Goal: Transaction & Acquisition: Purchase product/service

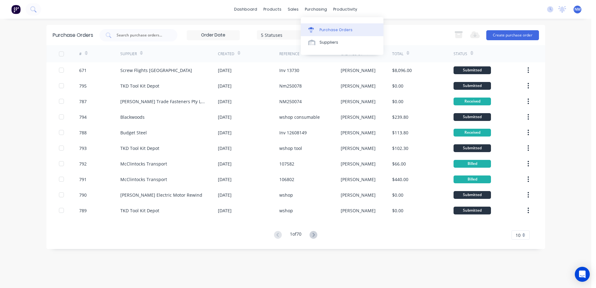
click at [329, 28] on div "Purchase Orders" at bounding box center [335, 30] width 33 height 6
click at [348, 31] on div "Purchase Orders" at bounding box center [335, 30] width 33 height 6
click at [509, 37] on button "Create purchase order" at bounding box center [512, 35] width 53 height 10
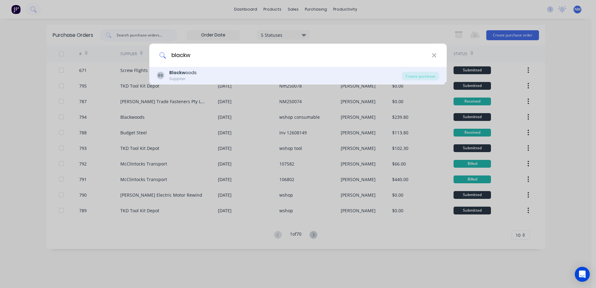
type input "blackw"
click at [198, 74] on div "BB Blackw oods Supplier" at bounding box center [279, 75] width 245 height 12
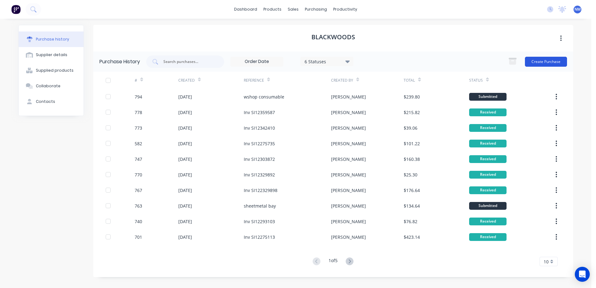
click at [535, 60] on button "Create Purchase" at bounding box center [546, 62] width 42 height 10
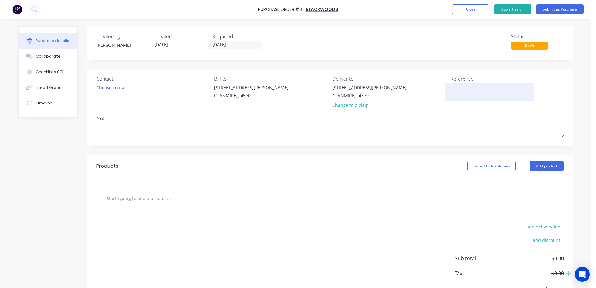
click at [452, 87] on textarea at bounding box center [489, 91] width 78 height 14
type textarea "x"
type textarea "s"
type textarea "x"
type textarea "st"
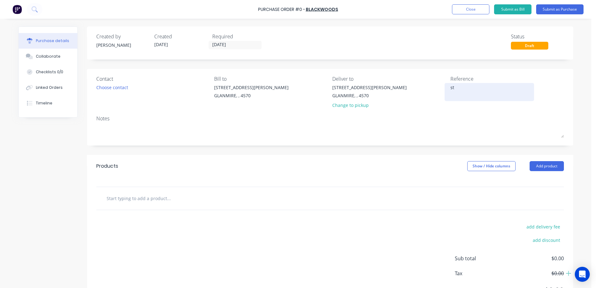
type textarea "x"
type textarea "ste"
type textarea "x"
type textarea "stev"
type textarea "x"
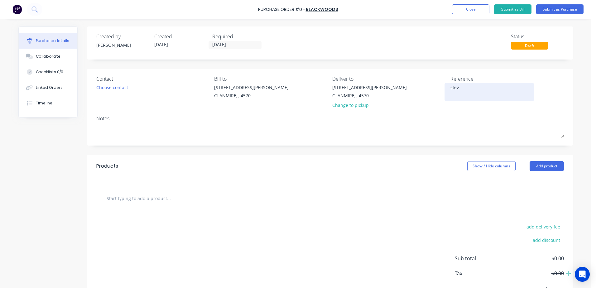
type textarea "[PERSON_NAME]"
type textarea "x"
type textarea "steves"
type textarea "x"
type textarea "steves"
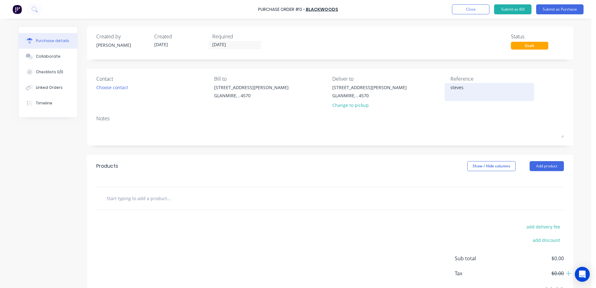
type textarea "x"
type textarea "[PERSON_NAME]"
type textarea "x"
type textarea "[PERSON_NAME] pp"
type textarea "x"
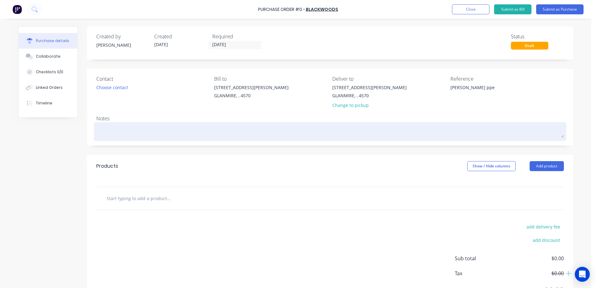
type textarea "[PERSON_NAME] ppe"
type textarea "x"
type textarea "[PERSON_NAME] ppe"
click at [98, 124] on textarea at bounding box center [329, 131] width 467 height 14
type textarea "x"
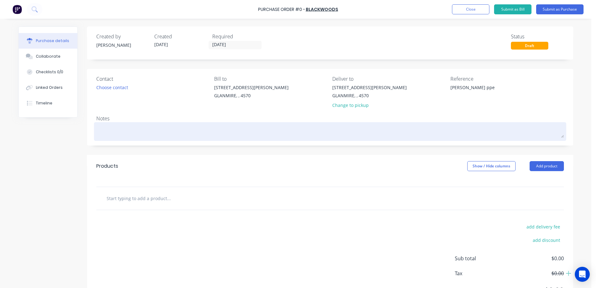
type textarea "p"
type textarea "x"
type textarea "pp"
type textarea "x"
type textarea "ppe"
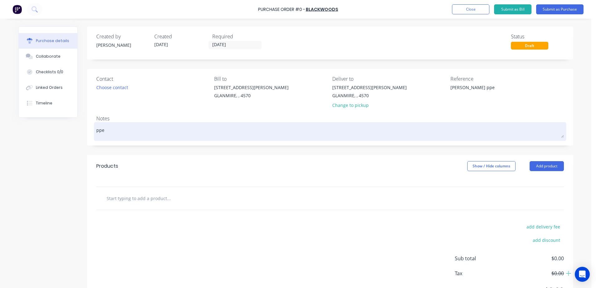
type textarea "x"
type textarea "ppe"
type textarea "x"
type textarea "ppe s"
type textarea "x"
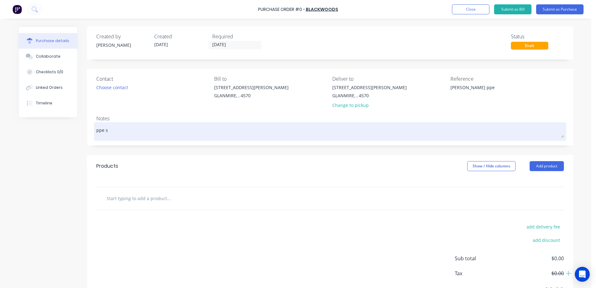
type textarea "ppe st"
type textarea "x"
type textarea "ppe ste"
type textarea "x"
type textarea "ppe stev"
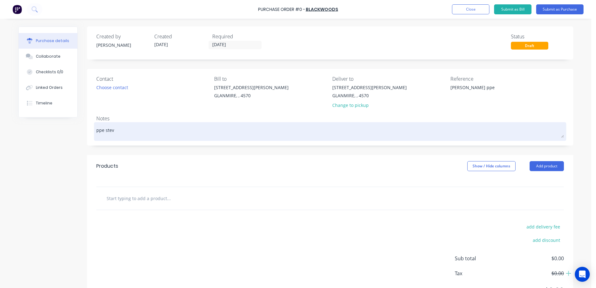
type textarea "x"
type textarea "ppe [PERSON_NAME]"
type textarea "x"
type textarea "ppe [PERSON_NAME]"
type textarea "x"
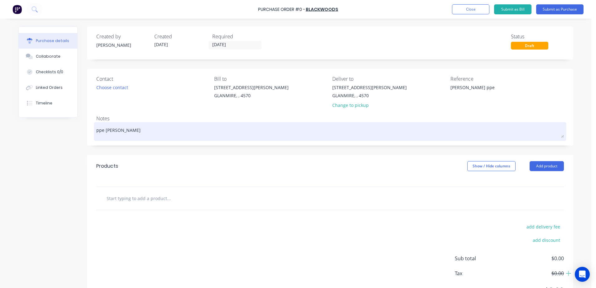
type textarea "ppe [PERSON_NAME]"
type textarea "x"
type textarea "ppe [PERSON_NAME]"
type textarea "x"
type textarea "ppe [PERSON_NAME]"
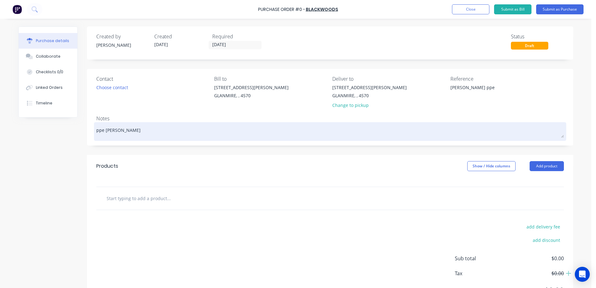
type textarea "x"
type textarea "ppe [PERSON_NAME]"
type textarea "x"
type textarea "ppe [PERSON_NAME]"
type textarea "x"
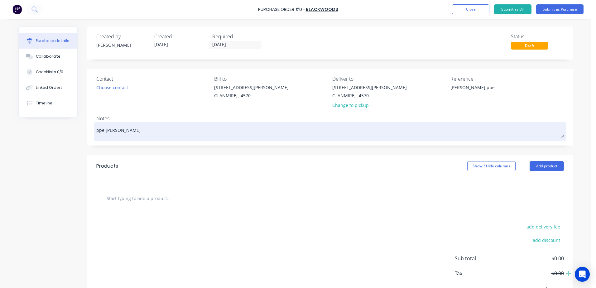
type textarea "ppe [PERSON_NAME]"
type textarea "x"
type textarea "ppe [PERSON_NAME]"
type textarea "x"
type textarea "ppe [PERSON_NAME]"
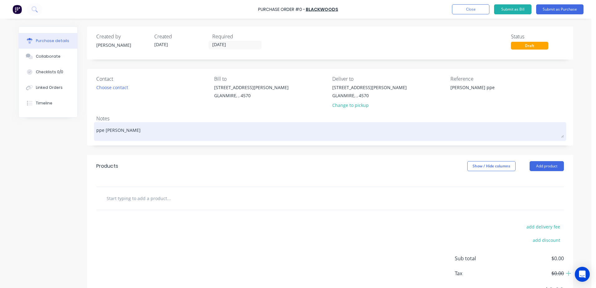
type textarea "x"
type textarea "ppe [PERSON_NAME]"
type textarea "x"
type textarea "ppe [PERSON_NAME]"
type textarea "x"
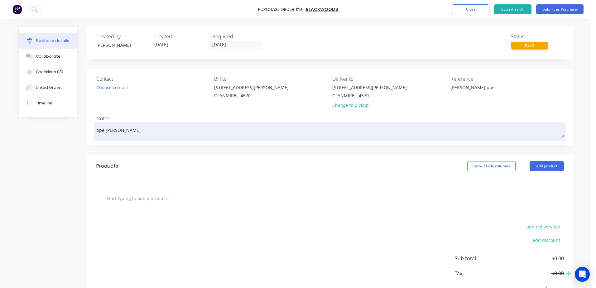
type textarea "ppe [PERSON_NAME]"
type textarea "x"
type textarea "ppe [PERSON_NAME]"
type textarea "x"
type textarea "ppe [PERSON_NAME]"
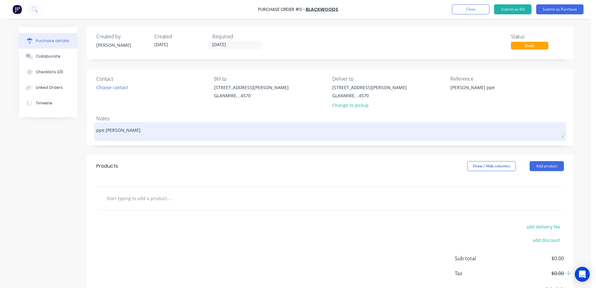
type textarea "x"
type textarea "ppe [PERSON_NAME]"
type textarea "x"
type textarea "ppe [PERSON_NAME] h"
type textarea "x"
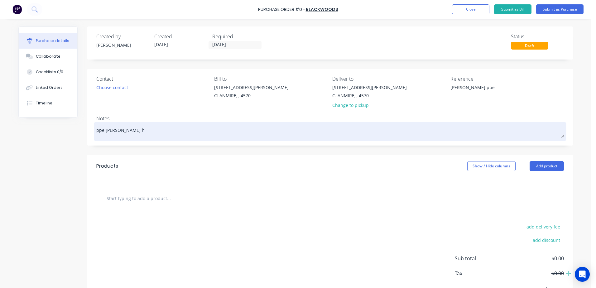
type textarea "ppe [PERSON_NAME] ha"
type textarea "x"
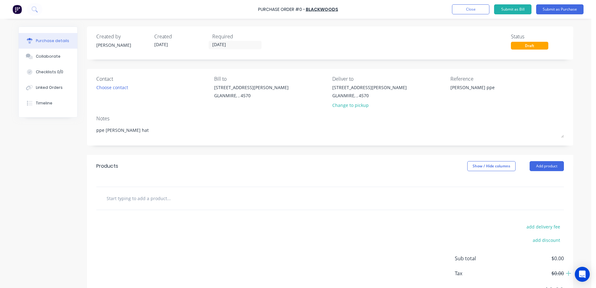
type textarea "ppe [PERSON_NAME] hat"
type textarea "x"
type textarea "ppe [PERSON_NAME] hat"
click at [148, 199] on input "text" at bounding box center [168, 198] width 125 height 12
click at [112, 199] on input "text" at bounding box center [168, 198] width 125 height 12
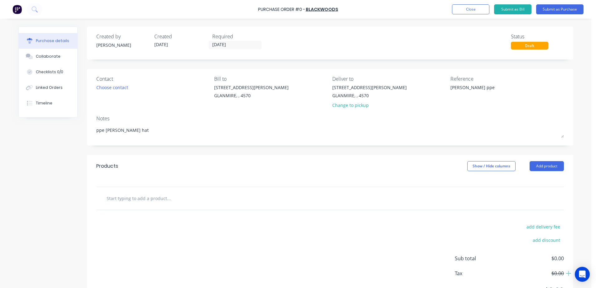
type textarea "x"
type input "0"
type textarea "x"
type input "04"
type textarea "x"
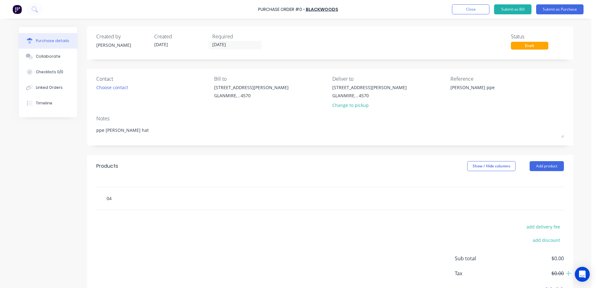
type input "049"
type textarea "x"
type input "0493"
type textarea "x"
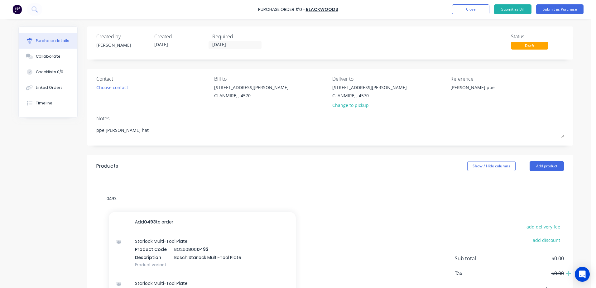
type input "0493"
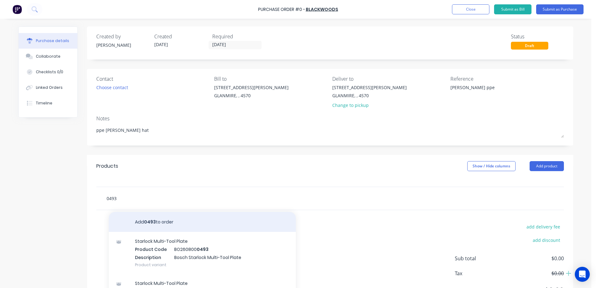
type textarea "x"
type input "04935"
type textarea "x"
type input "049353"
type textarea "x"
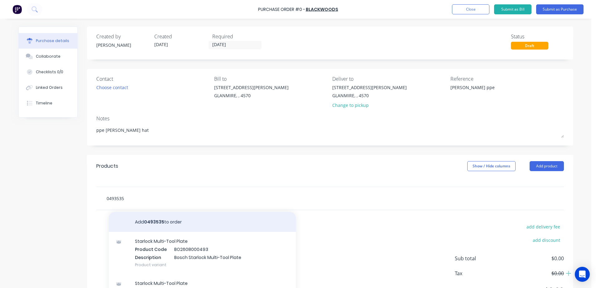
type input "04935359"
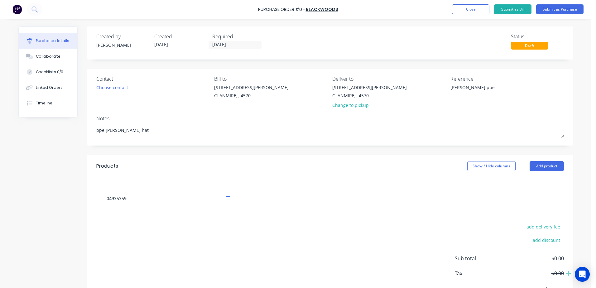
type textarea "x"
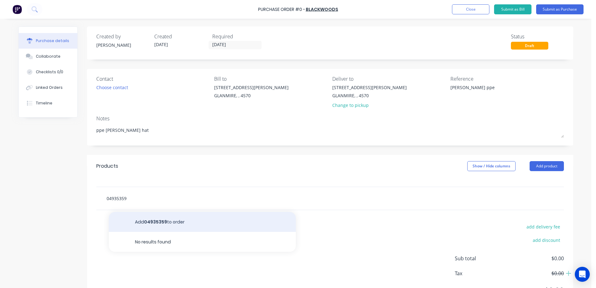
type input "04935359"
click at [164, 222] on button "Add 04935359 to order" at bounding box center [202, 222] width 187 height 20
type textarea "x"
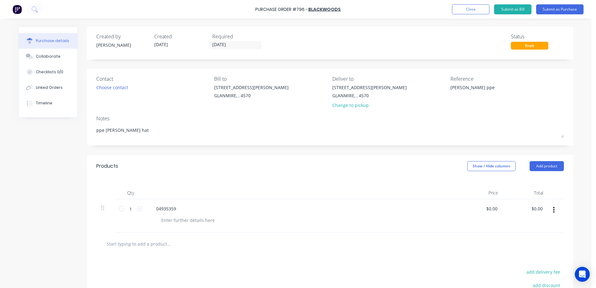
click at [182, 206] on div "04935359" at bounding box center [302, 208] width 302 height 9
click at [179, 209] on div "04935359" at bounding box center [302, 208] width 302 height 9
click at [172, 212] on div "04935359" at bounding box center [166, 208] width 30 height 9
type textarea "x"
click at [174, 211] on div "04935359" at bounding box center [166, 208] width 30 height 9
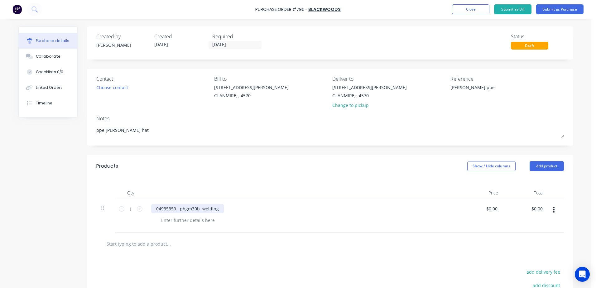
click at [217, 211] on div "04935359 phgm30b welding" at bounding box center [187, 208] width 73 height 9
type textarea "x"
drag, startPoint x: 483, startPoint y: 210, endPoint x: 550, endPoint y: 182, distance: 72.7
click at [546, 189] on div "Qty Price Total 1 1 04935359 phgm30b welding hood elliots 0.00 0.00 $0.00 $0.00" at bounding box center [330, 204] width 486 height 55
type input "$18.29"
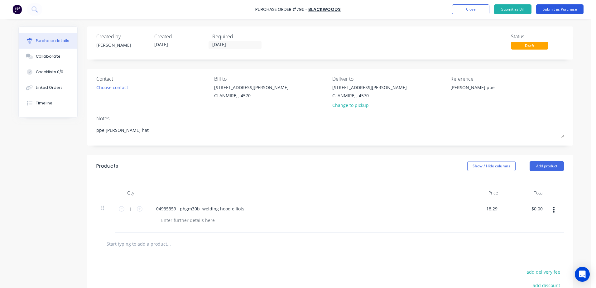
type input "$18.29"
click at [556, 12] on button "Submit as Purchase" at bounding box center [559, 9] width 47 height 10
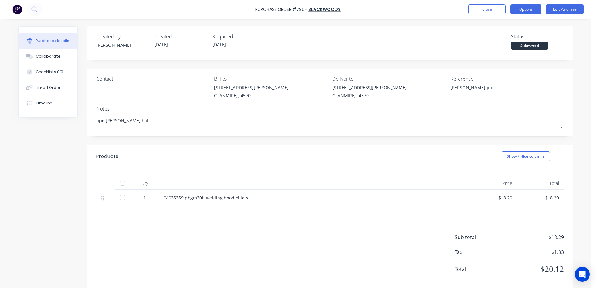
click at [529, 10] on button "Options" at bounding box center [525, 9] width 31 height 10
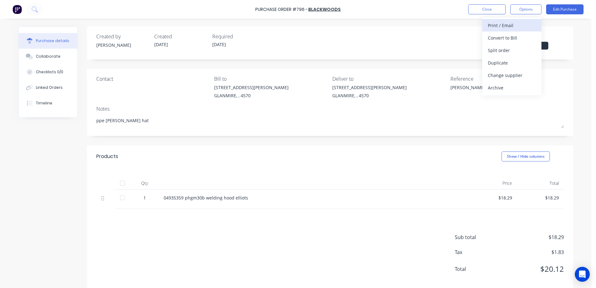
click at [522, 24] on div "Print / Email" at bounding box center [512, 25] width 48 height 9
click at [512, 35] on div "With pricing" at bounding box center [512, 37] width 48 height 9
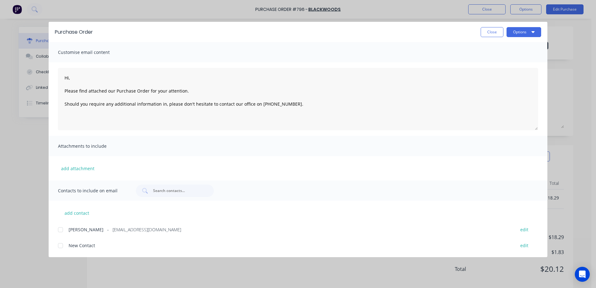
click at [61, 229] on div at bounding box center [60, 229] width 12 height 12
click at [516, 34] on button "Options" at bounding box center [523, 32] width 35 height 10
click at [511, 76] on div "Email" at bounding box center [511, 72] width 48 height 9
click at [492, 32] on button "Close" at bounding box center [491, 32] width 23 height 10
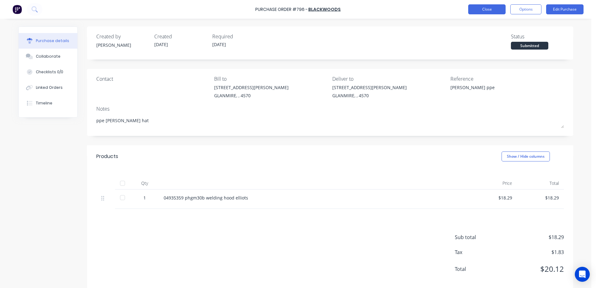
click at [489, 11] on button "Close" at bounding box center [486, 9] width 37 height 10
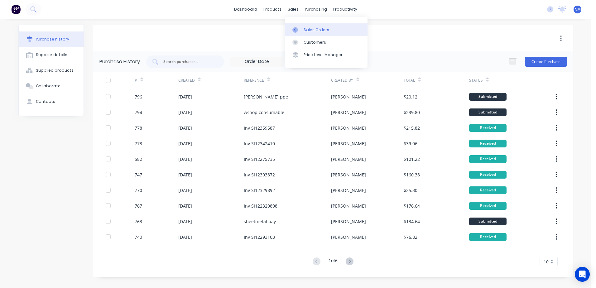
click at [309, 31] on div "Sales Orders" at bounding box center [316, 30] width 26 height 6
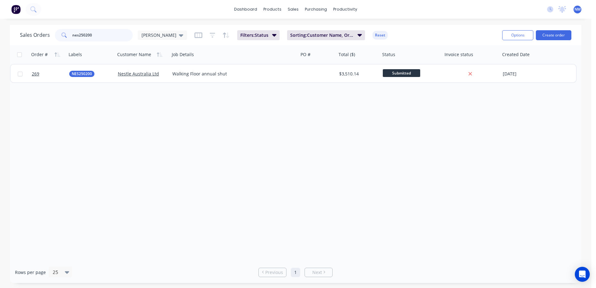
drag, startPoint x: 104, startPoint y: 33, endPoint x: 57, endPoint y: 40, distance: 47.5
click at [57, 40] on div "nes250200" at bounding box center [94, 35] width 78 height 12
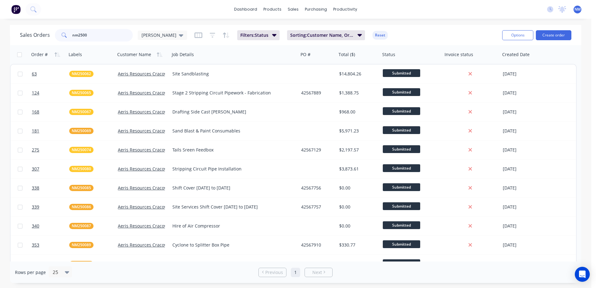
type input "nm2500"
click at [329, 31] on div "Purchase Orders" at bounding box center [335, 30] width 33 height 6
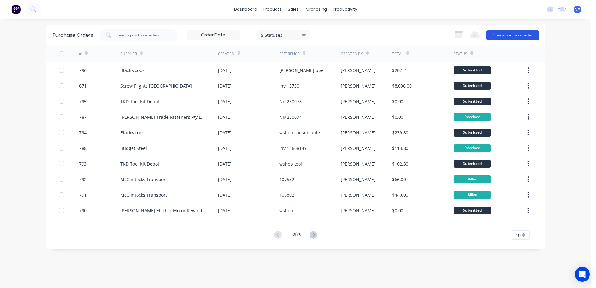
click at [500, 37] on button "Create purchase order" at bounding box center [512, 35] width 53 height 10
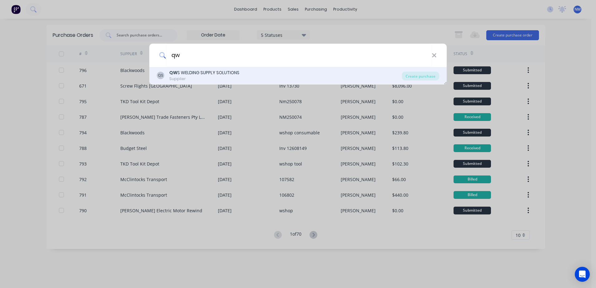
type input "qw"
click at [210, 73] on div "QW S WELDING SUPPLY SOLUTIONS" at bounding box center [204, 72] width 70 height 7
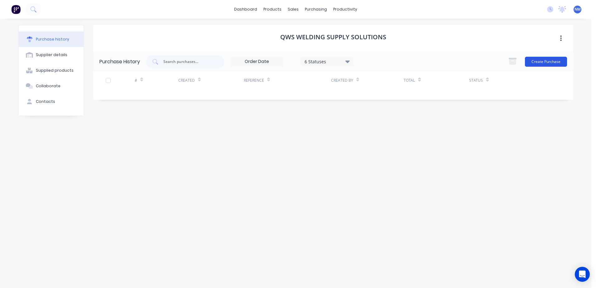
click at [550, 59] on button "Create Purchase" at bounding box center [546, 62] width 42 height 10
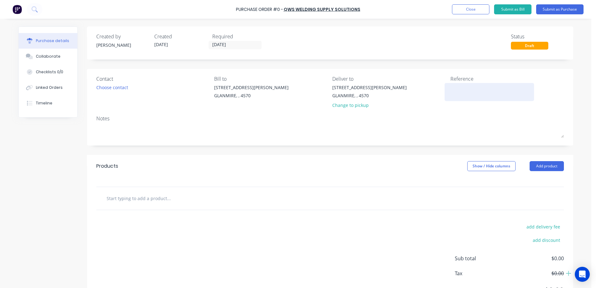
click at [456, 90] on textarea at bounding box center [489, 91] width 78 height 14
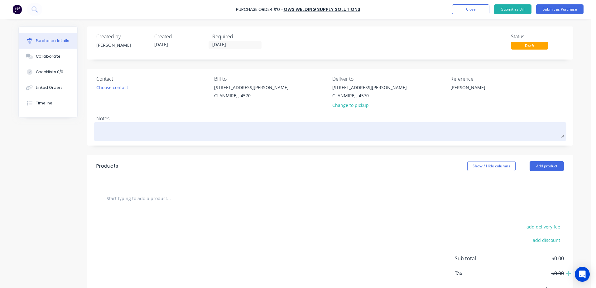
type textarea "[PERSON_NAME]"
click at [107, 131] on textarea at bounding box center [329, 131] width 467 height 14
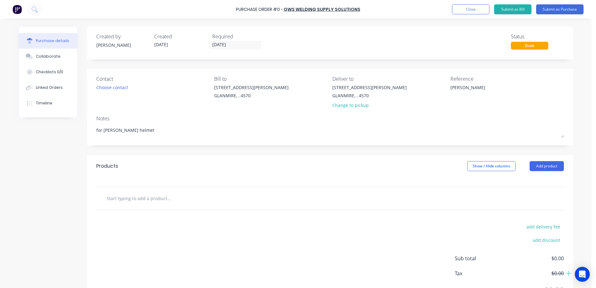
type textarea "for [PERSON_NAME] helmet"
click at [126, 199] on input "text" at bounding box center [168, 198] width 125 height 12
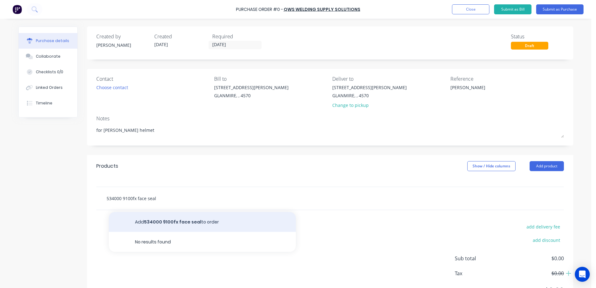
type input "534000 9100fx face seal"
click at [174, 223] on button "Add 534000 9100fx face seal to order" at bounding box center [202, 222] width 187 height 20
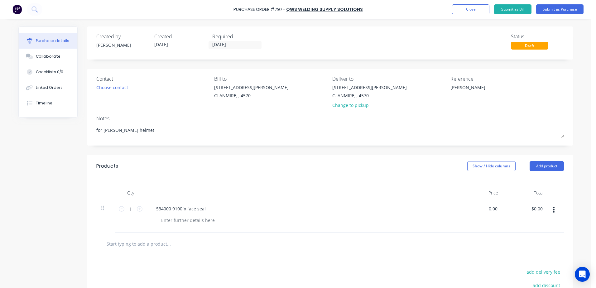
drag, startPoint x: 484, startPoint y: 211, endPoint x: 556, endPoint y: 209, distance: 72.0
click at [556, 209] on div "1 1 534000 9100fx face seal 0.00 0.00 $0.00 $0.00" at bounding box center [329, 215] width 467 height 33
type input "$118.00"
click at [160, 242] on input "text" at bounding box center [168, 243] width 125 height 12
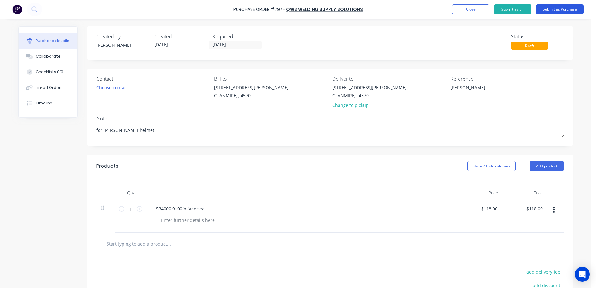
click at [571, 10] on button "Submit as Purchase" at bounding box center [559, 9] width 47 height 10
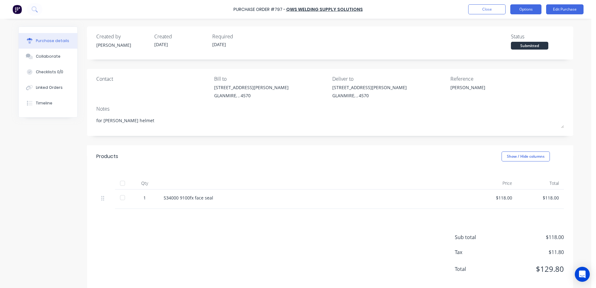
click at [530, 10] on button "Options" at bounding box center [525, 9] width 31 height 10
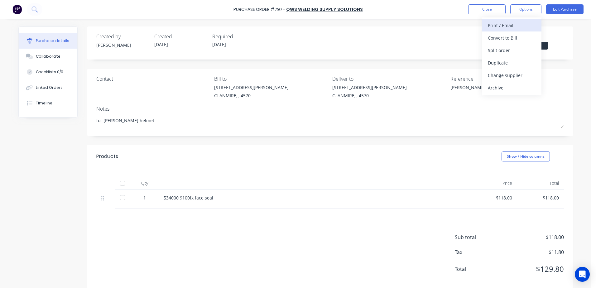
click at [491, 26] on div "Print / Email" at bounding box center [512, 25] width 48 height 9
click at [496, 38] on div "With pricing" at bounding box center [512, 37] width 48 height 9
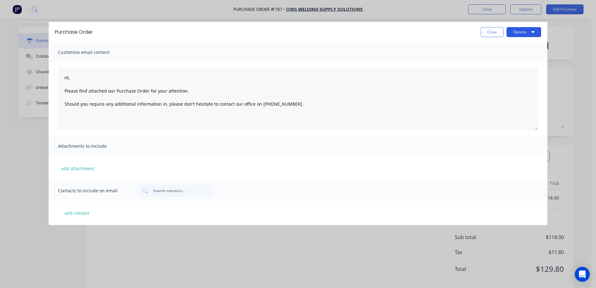
click at [518, 28] on button "Options" at bounding box center [523, 32] width 35 height 10
click at [497, 62] on div "Print" at bounding box center [511, 60] width 48 height 9
click at [484, 34] on button "Close" at bounding box center [491, 32] width 23 height 10
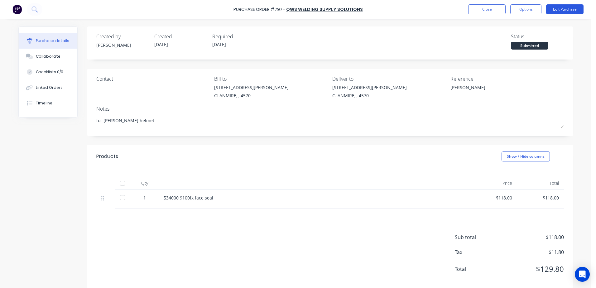
click at [557, 8] on button "Edit Purchase" at bounding box center [564, 9] width 37 height 10
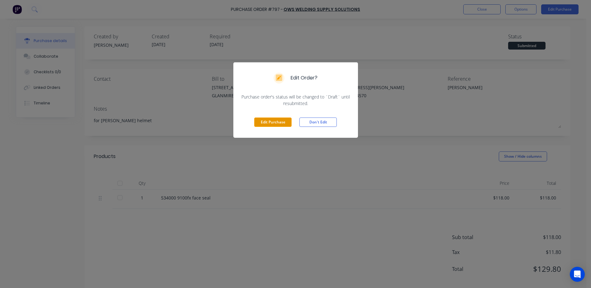
click at [271, 121] on button "Edit Purchase" at bounding box center [272, 121] width 37 height 9
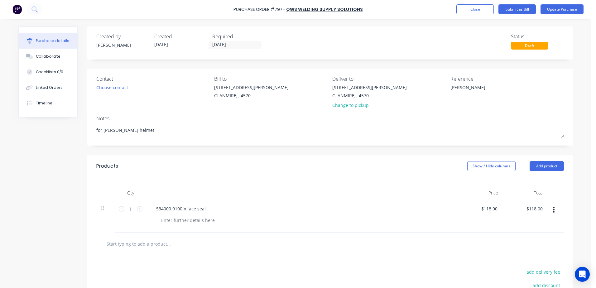
click at [149, 246] on input "text" at bounding box center [168, 243] width 125 height 12
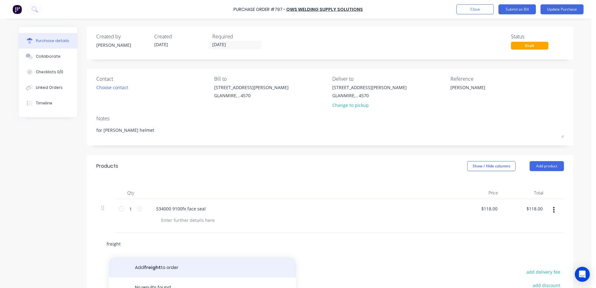
type input "freight"
click at [157, 264] on button "Add freight to order" at bounding box center [202, 267] width 187 height 20
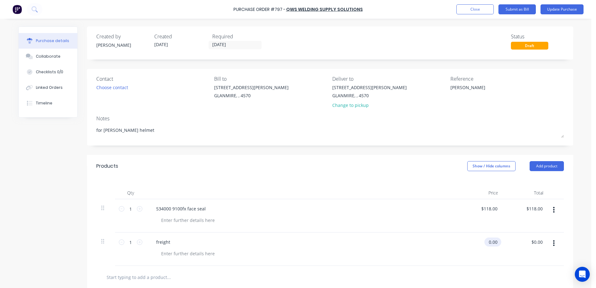
click at [489, 245] on input "0.00" at bounding box center [491, 241] width 14 height 9
type input "0"
type input "$15.50"
click at [470, 244] on div "$15.50 $15.50" at bounding box center [480, 248] width 45 height 33
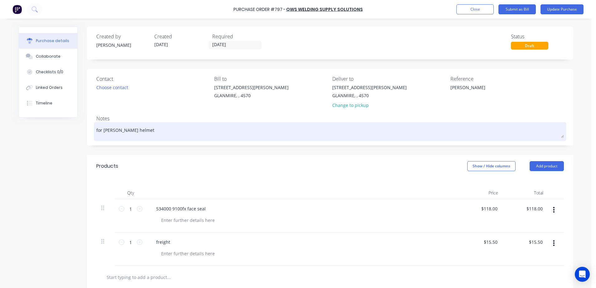
click at [142, 131] on textarea "for [PERSON_NAME] helmet" at bounding box center [329, 131] width 467 height 14
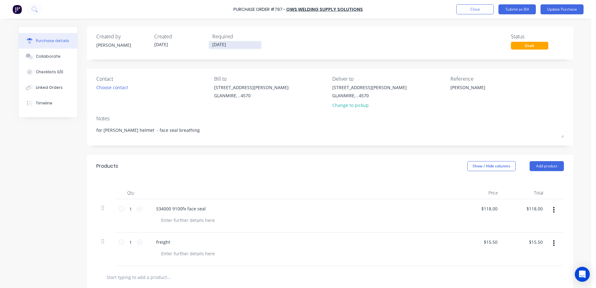
type textarea "for [PERSON_NAME] helmet - face seal breathing"
drag, startPoint x: 228, startPoint y: 45, endPoint x: 199, endPoint y: 51, distance: 29.7
click at [199, 51] on div "Created by [PERSON_NAME] Created [DATE] Required [DATE] Status Draft" at bounding box center [330, 42] width 486 height 33
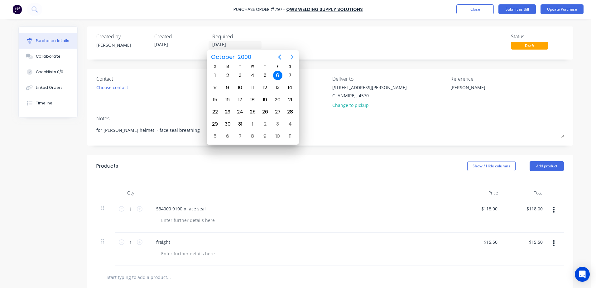
click at [290, 57] on icon "Next page" at bounding box center [291, 56] width 7 height 7
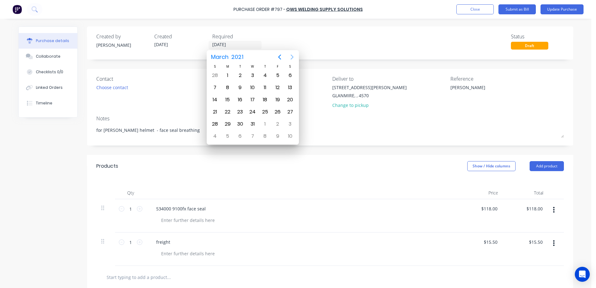
click at [290, 57] on icon "Next page" at bounding box center [291, 56] width 7 height 7
click at [231, 44] on input "[DATE]" at bounding box center [235, 45] width 52 height 8
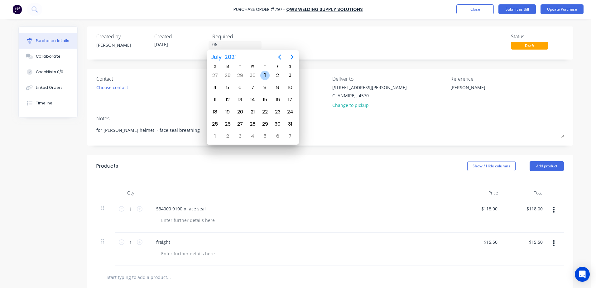
type input "0"
click at [293, 59] on icon "Next page" at bounding box center [291, 56] width 7 height 7
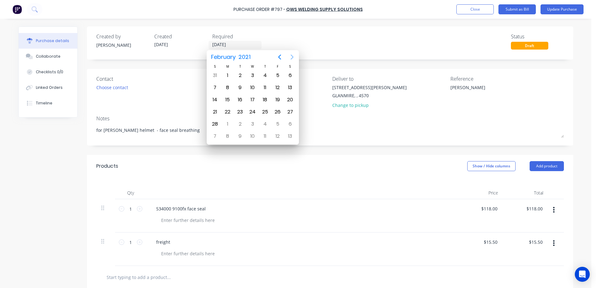
click at [293, 59] on icon "Next page" at bounding box center [291, 56] width 7 height 7
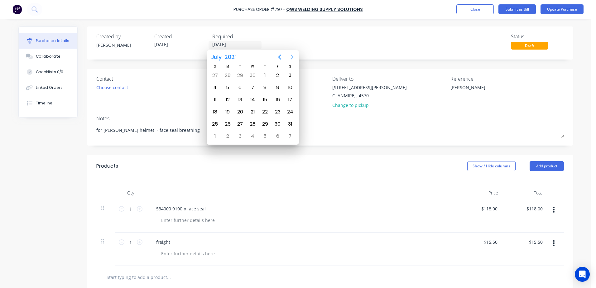
click at [293, 59] on icon "Next page" at bounding box center [291, 56] width 7 height 7
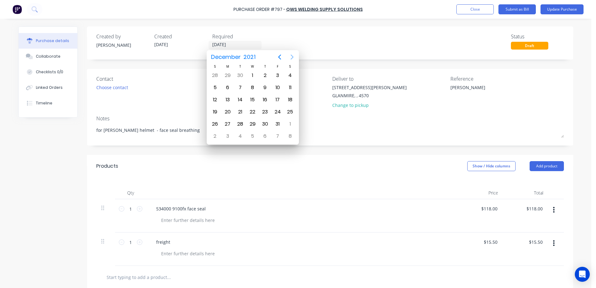
click at [293, 59] on icon "Next page" at bounding box center [291, 56] width 7 height 7
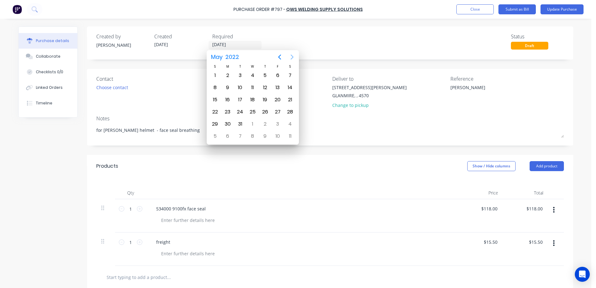
click at [293, 59] on icon "Next page" at bounding box center [291, 56] width 7 height 7
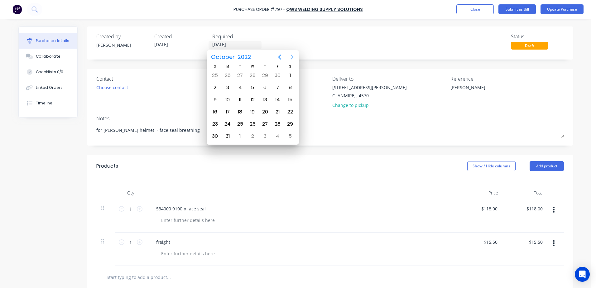
click at [293, 59] on icon "Next page" at bounding box center [291, 56] width 7 height 7
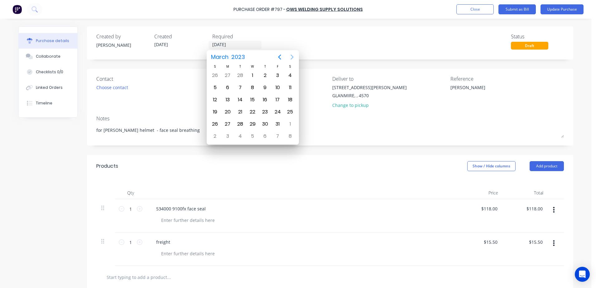
click at [293, 59] on icon "Next page" at bounding box center [291, 56] width 7 height 7
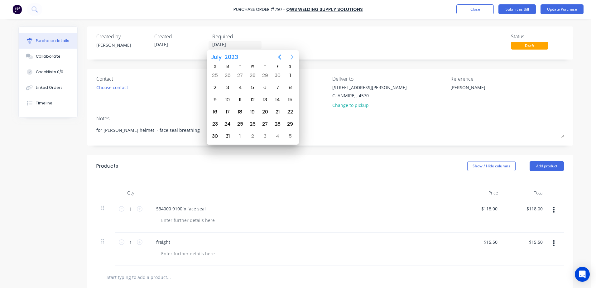
click at [293, 59] on icon "Next page" at bounding box center [291, 56] width 7 height 7
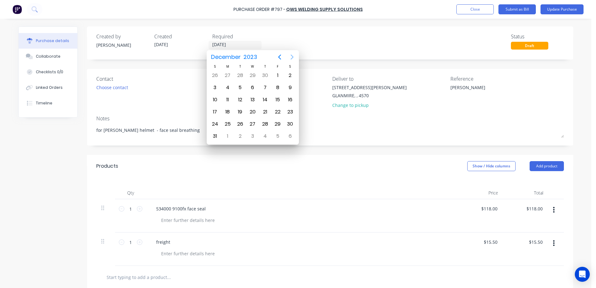
click at [293, 59] on icon "Next page" at bounding box center [291, 56] width 7 height 7
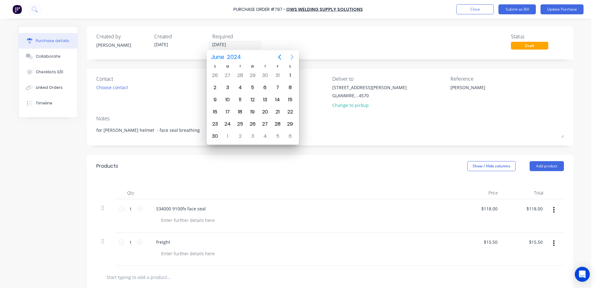
click at [293, 59] on icon "Next page" at bounding box center [291, 56] width 7 height 7
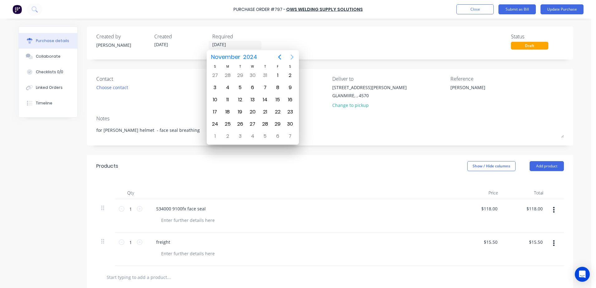
click at [293, 59] on icon "Next page" at bounding box center [291, 56] width 7 height 7
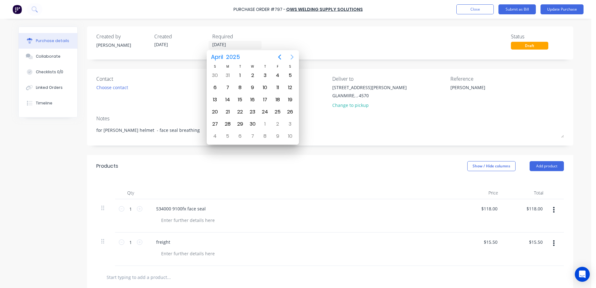
click at [293, 59] on icon "Next page" at bounding box center [291, 56] width 7 height 7
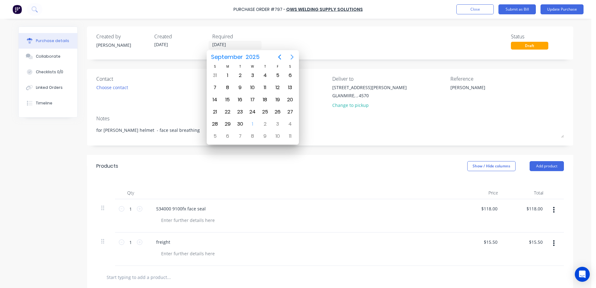
click at [293, 59] on icon "Next page" at bounding box center [291, 56] width 7 height 7
click at [279, 59] on icon "Previous page" at bounding box center [279, 56] width 7 height 7
click at [226, 89] on div "6" at bounding box center [227, 87] width 9 height 9
type input "[DATE]"
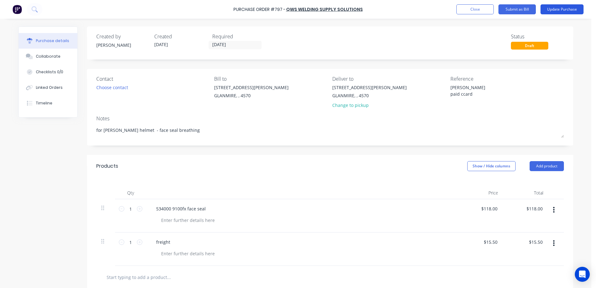
type textarea "[PERSON_NAME] paid ccard"
click at [552, 10] on button "Update Purchase" at bounding box center [561, 9] width 43 height 10
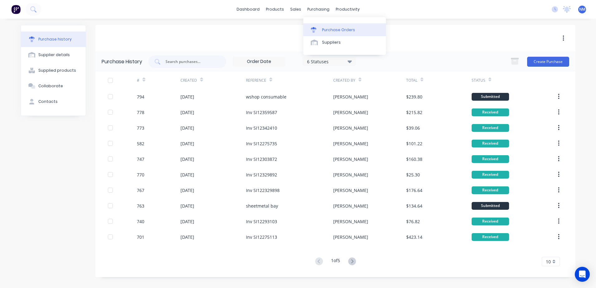
click at [332, 31] on div "Purchase Orders" at bounding box center [338, 30] width 33 height 6
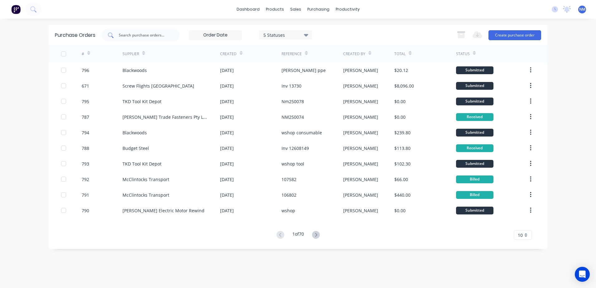
click at [130, 38] on div at bounding box center [141, 35] width 78 height 12
type input "694"
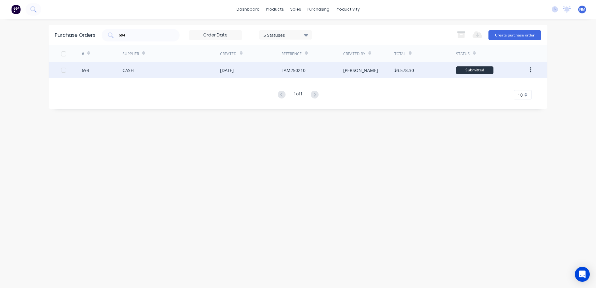
click at [431, 69] on div "$3,578.30" at bounding box center [424, 70] width 61 height 16
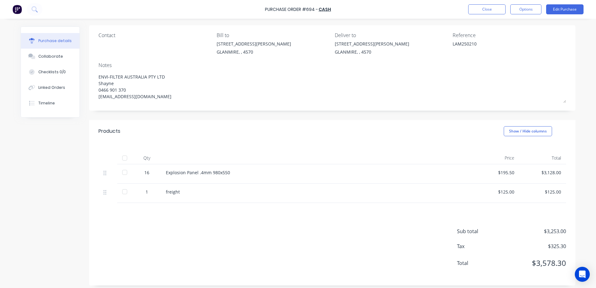
scroll to position [47, 0]
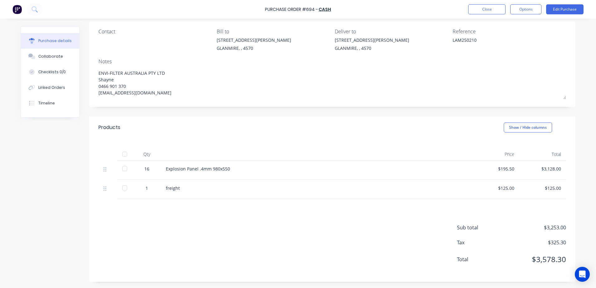
click at [121, 154] on div at bounding box center [124, 154] width 12 height 12
type textarea "x"
click at [473, 15] on div "Purchase Order #694 - CASH Close Options Edit Purchase" at bounding box center [298, 9] width 596 height 19
click at [480, 10] on button "Close" at bounding box center [486, 9] width 37 height 10
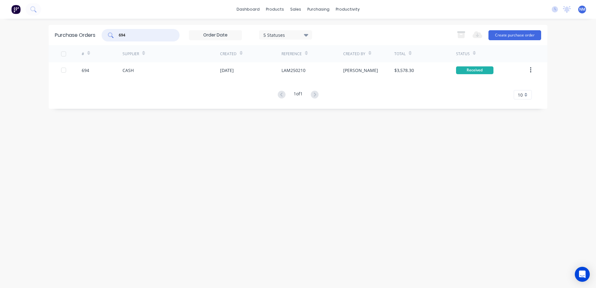
drag, startPoint x: 140, startPoint y: 36, endPoint x: 90, endPoint y: 42, distance: 49.6
click at [91, 42] on div "Purchase Orders 694 5 Statuses 5 Statuses Export to Excel (XLSX) Create purchas…" at bounding box center [298, 35] width 499 height 20
type input "751"
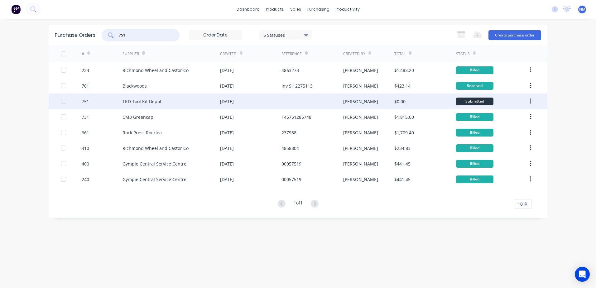
click at [427, 104] on div "$0.00" at bounding box center [424, 101] width 61 height 16
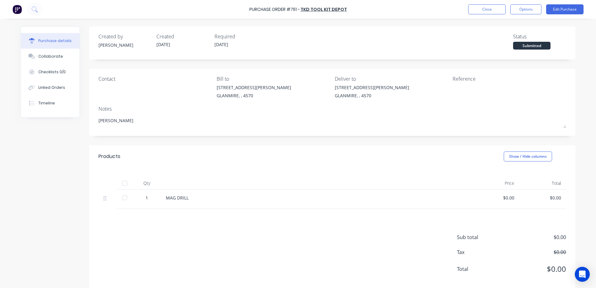
click at [120, 183] on div at bounding box center [124, 183] width 12 height 12
type textarea "x"
click at [478, 10] on button "Close" at bounding box center [486, 9] width 37 height 10
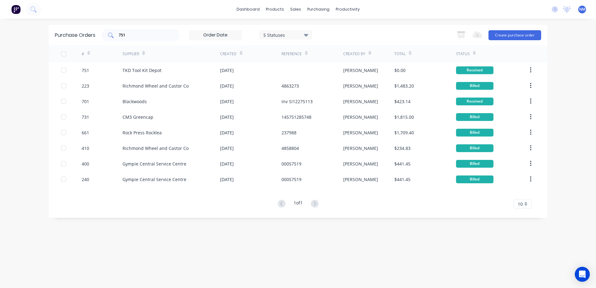
click at [144, 31] on div "751" at bounding box center [141, 35] width 78 height 12
click at [149, 34] on input "751" at bounding box center [144, 35] width 52 height 6
type input "7"
type input "797"
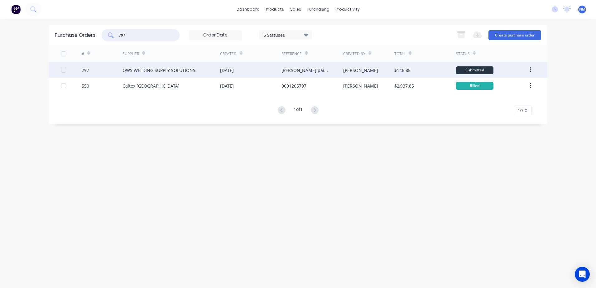
click at [430, 69] on div "$146.85" at bounding box center [424, 70] width 61 height 16
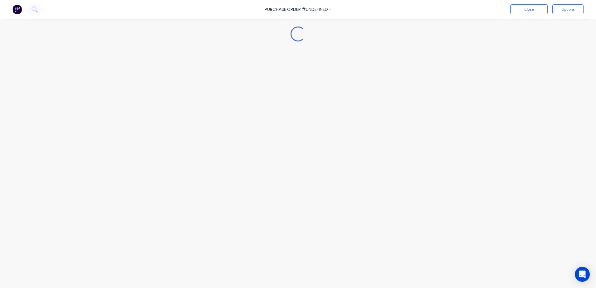
type textarea "x"
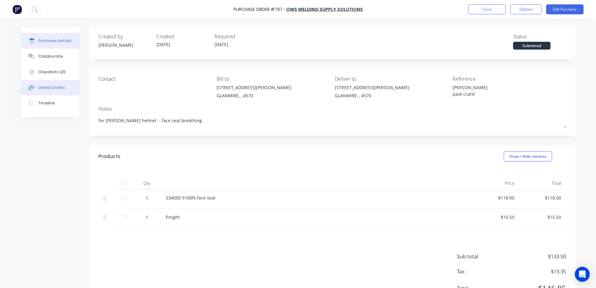
click at [57, 86] on div "Linked Orders" at bounding box center [51, 88] width 27 height 6
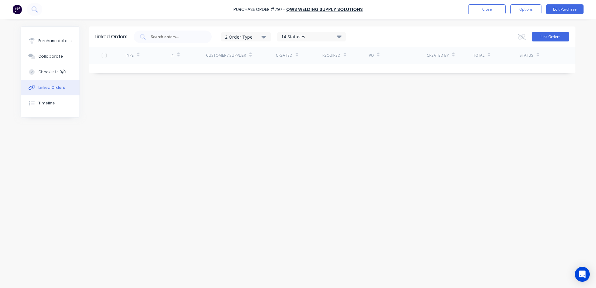
click at [555, 36] on button "Link Orders" at bounding box center [550, 36] width 37 height 9
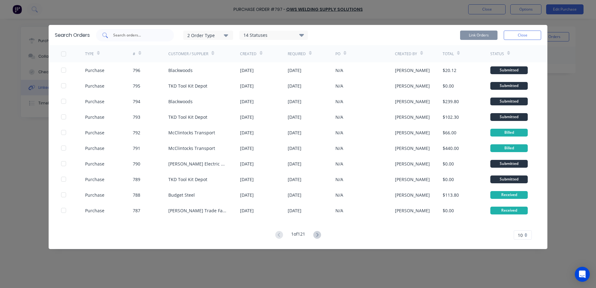
click at [134, 36] on input "text" at bounding box center [138, 35] width 52 height 6
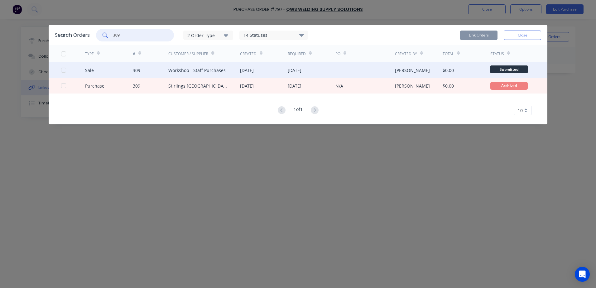
type input "309"
click at [66, 71] on div at bounding box center [73, 70] width 24 height 16
click at [64, 72] on div at bounding box center [63, 70] width 12 height 12
click at [469, 35] on button "Link Orders" at bounding box center [478, 35] width 37 height 9
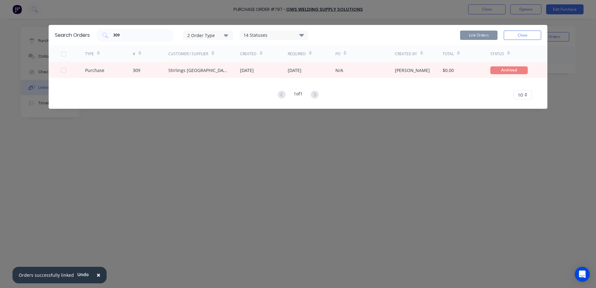
click at [97, 274] on span "×" at bounding box center [99, 274] width 4 height 9
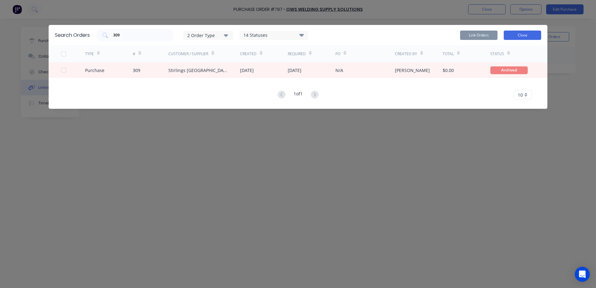
click at [516, 37] on button "Close" at bounding box center [521, 35] width 37 height 9
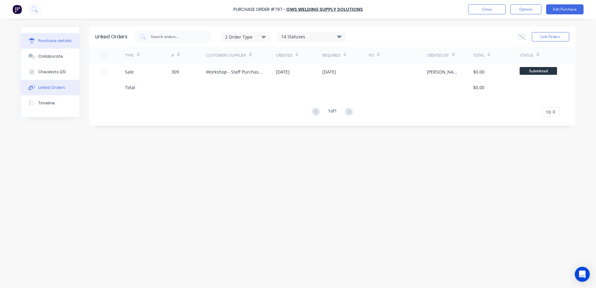
click at [53, 38] on div "Purchase details" at bounding box center [54, 41] width 33 height 6
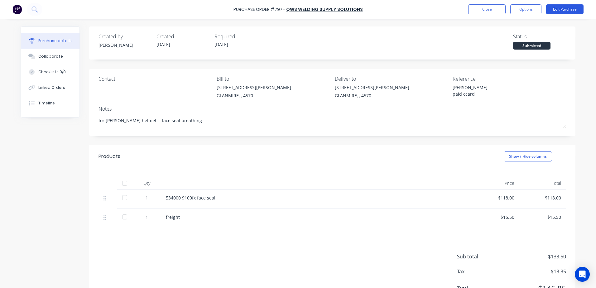
click at [558, 9] on button "Edit Purchase" at bounding box center [564, 9] width 37 height 10
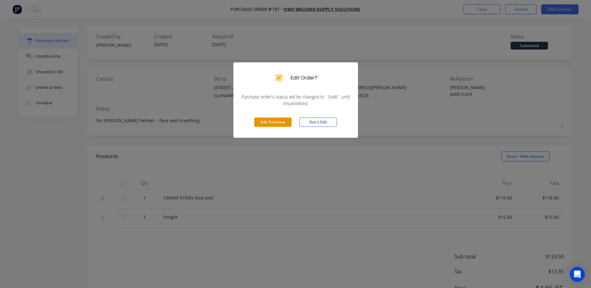
click at [272, 120] on button "Edit Purchase" at bounding box center [272, 121] width 37 height 9
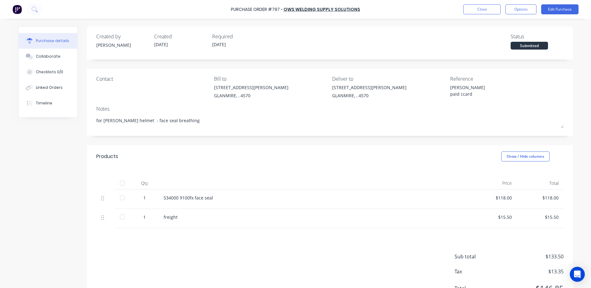
type textarea "x"
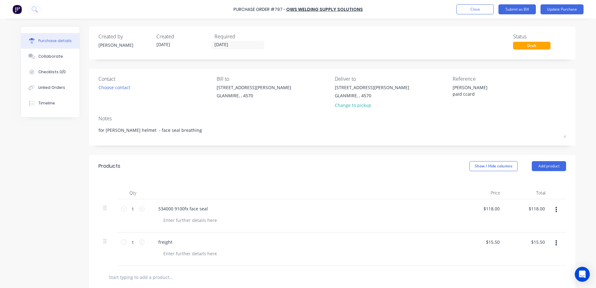
drag, startPoint x: 464, startPoint y: 88, endPoint x: 436, endPoint y: 88, distance: 27.4
click at [436, 88] on div "Contact Choose contact Bill to 9 Dennis Little Drive GLANMIRE, , 4570 Deliver t…" at bounding box center [331, 93] width 467 height 36
type textarea "Inv 856259 paid ccard"
type textarea "x"
type textarea "Inv 856259 paid ccard"
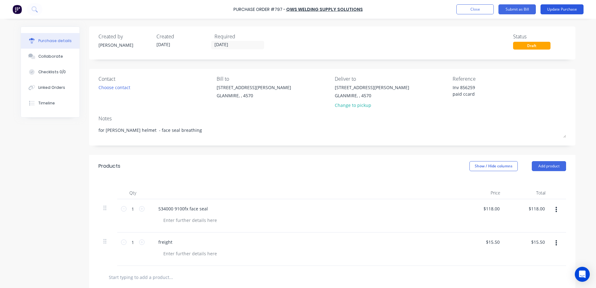
click at [556, 11] on button "Update Purchase" at bounding box center [561, 9] width 43 height 10
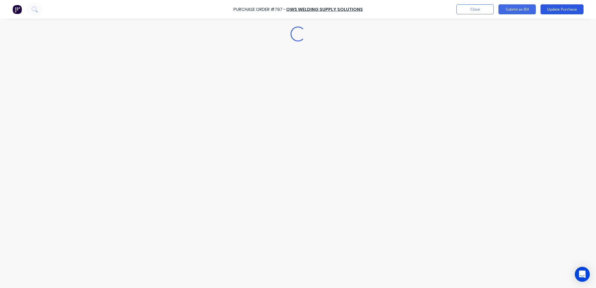
type textarea "x"
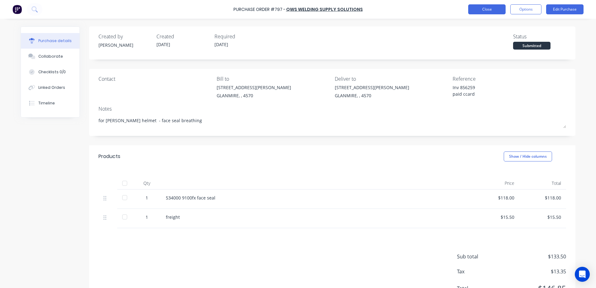
click at [477, 8] on button "Close" at bounding box center [486, 9] width 37 height 10
click at [477, 10] on button "Close" at bounding box center [486, 9] width 37 height 10
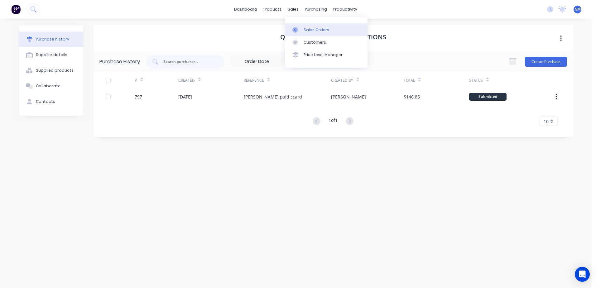
click at [311, 30] on div "Sales Orders" at bounding box center [316, 30] width 26 height 6
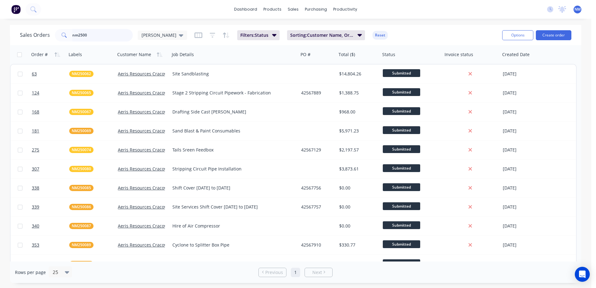
drag, startPoint x: 93, startPoint y: 38, endPoint x: 56, endPoint y: 42, distance: 37.9
click at [56, 41] on div "Sales Orders nm2500 Neil Filters: Status Sorting: Customer Name, Order # Reset" at bounding box center [258, 34] width 477 height 15
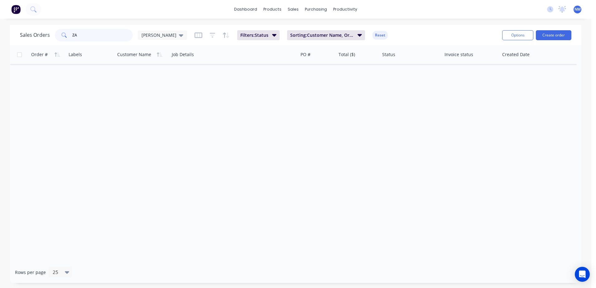
type input "Z"
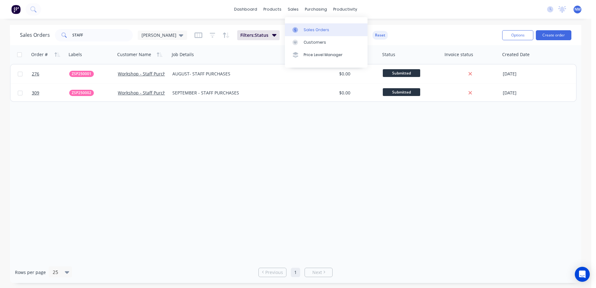
click at [316, 27] on div "Sales Orders" at bounding box center [316, 30] width 26 height 6
click at [297, 8] on div "sales" at bounding box center [292, 9] width 17 height 9
click at [313, 32] on div "Sales Orders" at bounding box center [316, 30] width 26 height 6
drag, startPoint x: 87, startPoint y: 34, endPoint x: 42, endPoint y: 42, distance: 45.0
click at [42, 42] on div "Sales Orders STAFF Neil Filters: Status Sorting: Customer Name, Order # Reset" at bounding box center [258, 34] width 477 height 15
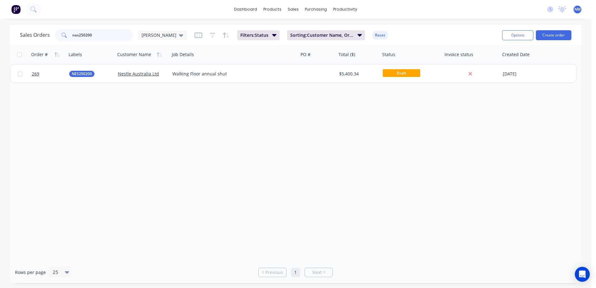
type input "nes250200"
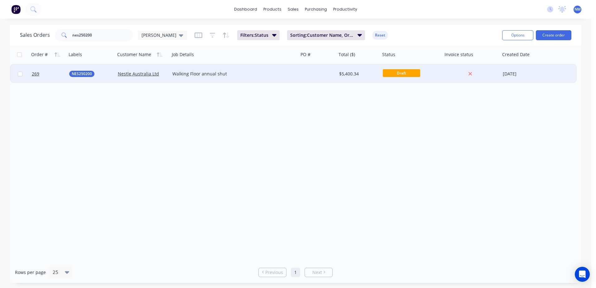
click at [312, 71] on div at bounding box center [317, 73] width 38 height 19
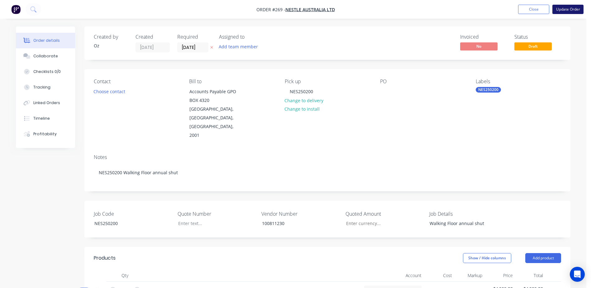
click at [568, 10] on button "Update Order" at bounding box center [567, 9] width 31 height 9
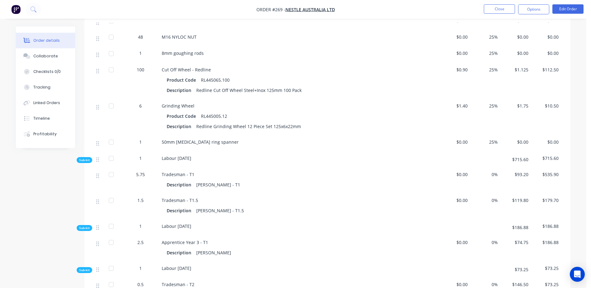
scroll to position [249, 0]
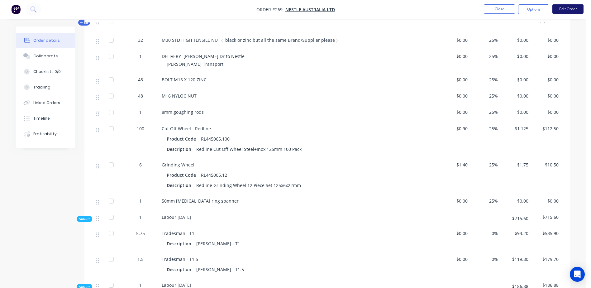
click at [563, 11] on button "Edit Order" at bounding box center [567, 8] width 31 height 9
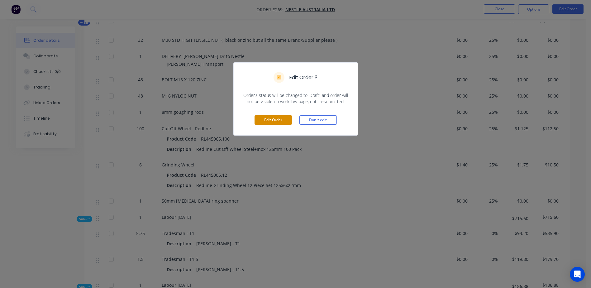
click at [275, 117] on button "Edit Order" at bounding box center [273, 119] width 37 height 9
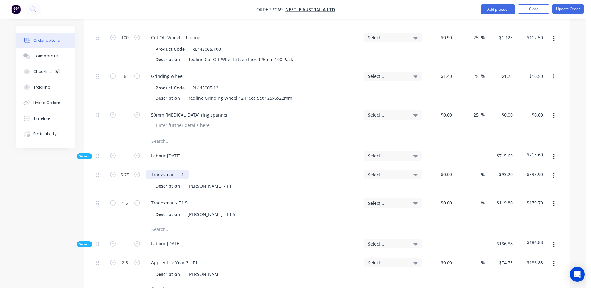
scroll to position [405, 0]
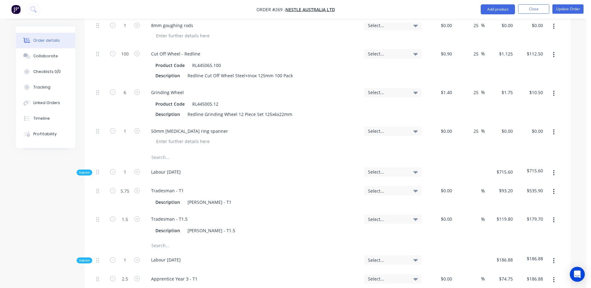
click at [162, 151] on input "text" at bounding box center [213, 157] width 125 height 12
click at [157, 151] on input "16nmm square bar ( 6mtr cut in half please )" at bounding box center [213, 157] width 125 height 12
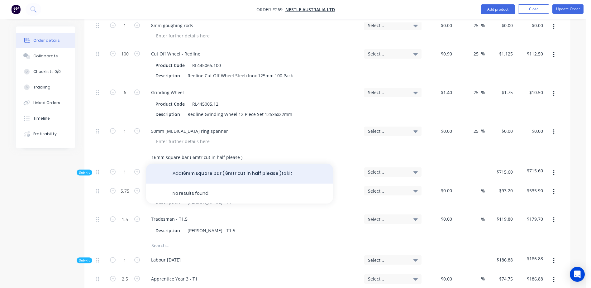
type input "16mm square bar ( 6mtr cut in half please )"
click at [232, 164] on button "Add 16mm square bar ( 6mtr cut in half please ) to kit" at bounding box center [239, 174] width 187 height 20
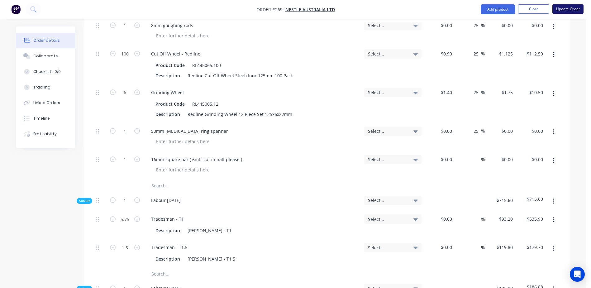
click at [566, 12] on button "Update Order" at bounding box center [567, 8] width 31 height 9
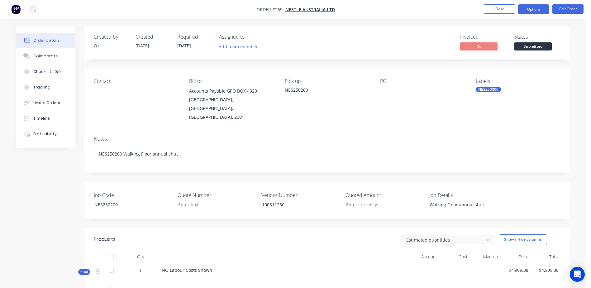
click at [540, 11] on button "Options" at bounding box center [533, 9] width 31 height 10
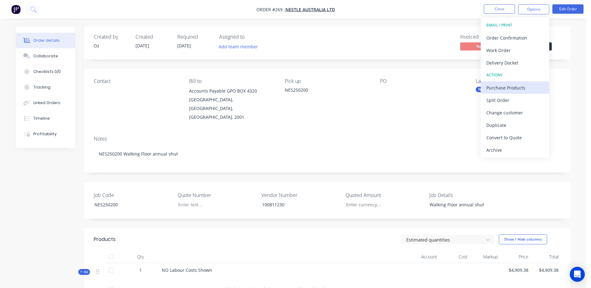
click at [519, 86] on div "Purchase Products" at bounding box center [514, 87] width 57 height 9
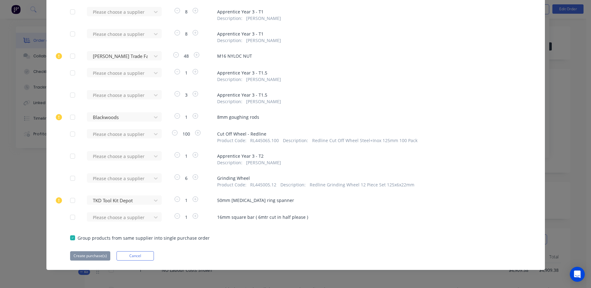
scroll to position [156, 0]
click at [118, 213] on div "Please choose a supplier" at bounding box center [121, 216] width 69 height 9
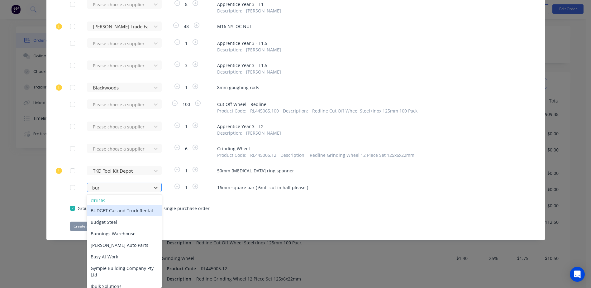
scroll to position [311, 0]
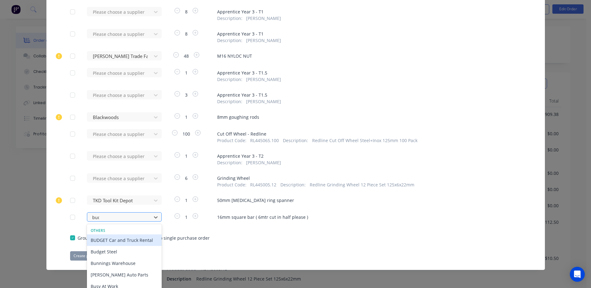
type input "budg"
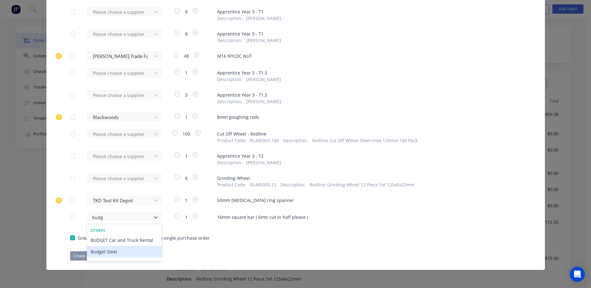
click at [119, 254] on div "Budget Steel" at bounding box center [124, 252] width 75 height 12
click at [77, 256] on button "Create purchase(s)" at bounding box center [90, 255] width 40 height 9
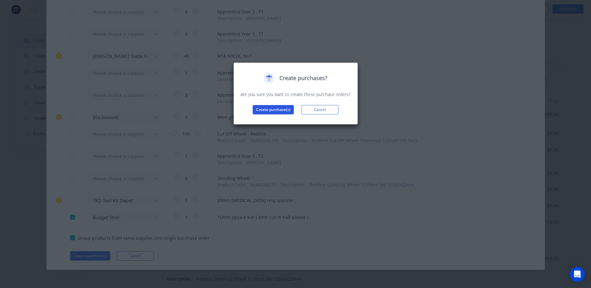
click at [270, 112] on button "Create purchase(s)" at bounding box center [273, 109] width 41 height 9
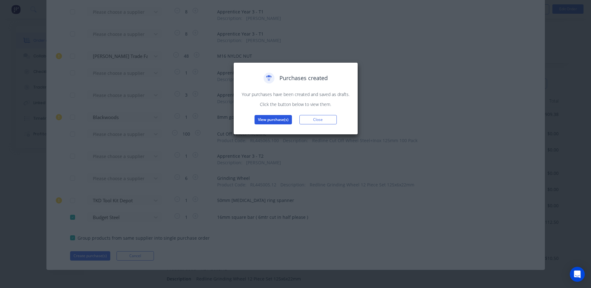
click at [271, 121] on button "View purchase(s)" at bounding box center [273, 119] width 37 height 9
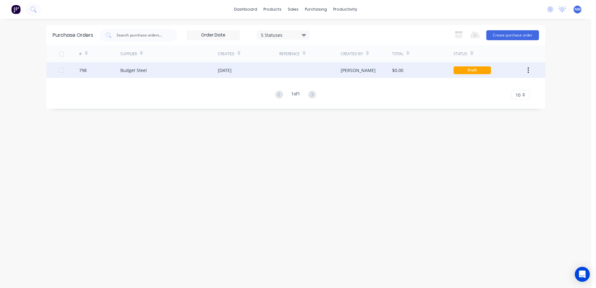
click at [421, 71] on div "$0.00" at bounding box center [422, 70] width 61 height 16
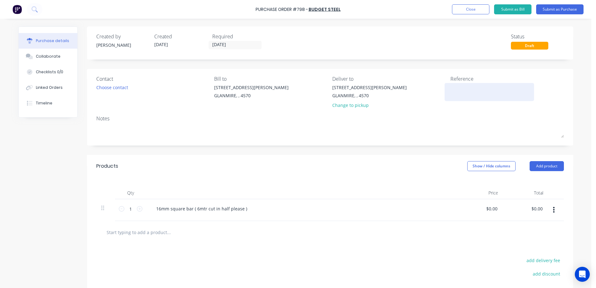
click at [455, 88] on textarea at bounding box center [489, 91] width 78 height 14
type textarea "x"
type textarea "N"
type textarea "x"
type textarea "NE"
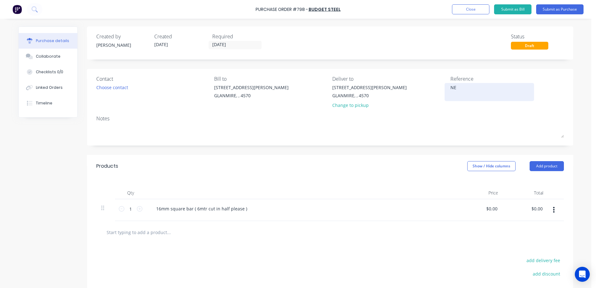
type textarea "x"
type textarea "NES"
type textarea "x"
type textarea "NES2"
type textarea "x"
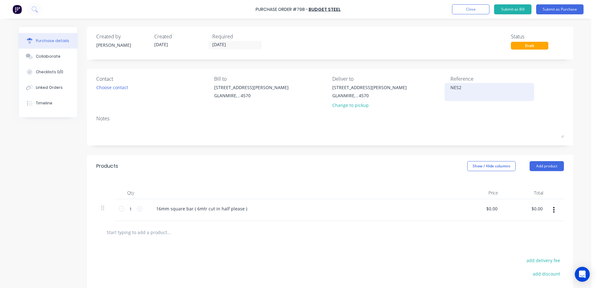
type textarea "NES25"
type textarea "x"
type textarea "NES250"
type textarea "x"
type textarea "NES2502"
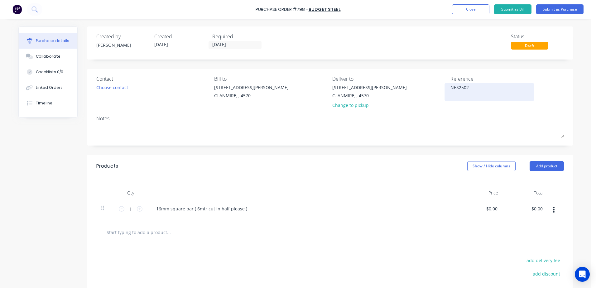
type textarea "x"
type textarea "NES25020"
type textarea "x"
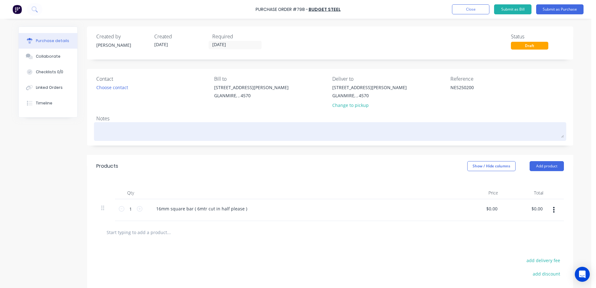
type textarea "NES250200"
type textarea "x"
type textarea "NES250200"
click at [123, 131] on textarea at bounding box center [329, 131] width 467 height 14
type textarea "x"
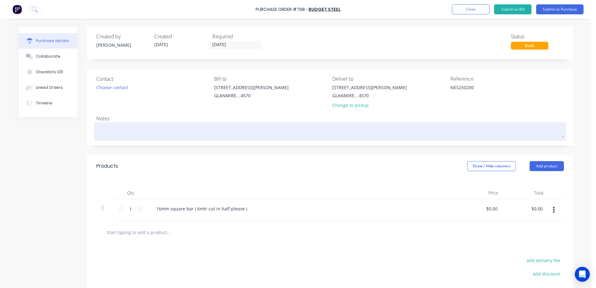
type textarea "N"
type textarea "x"
type textarea "NE"
type textarea "x"
type textarea "NES"
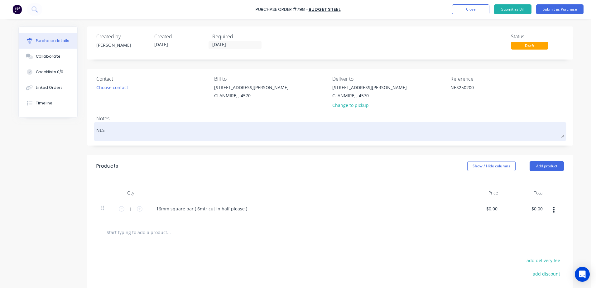
type textarea "x"
type textarea "NES2"
type textarea "x"
type textarea "NES25"
type textarea "x"
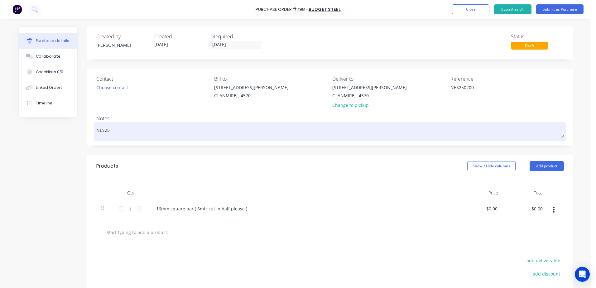
type textarea "NES250"
type textarea "x"
type textarea "NES2502"
type textarea "x"
type textarea "NES25020"
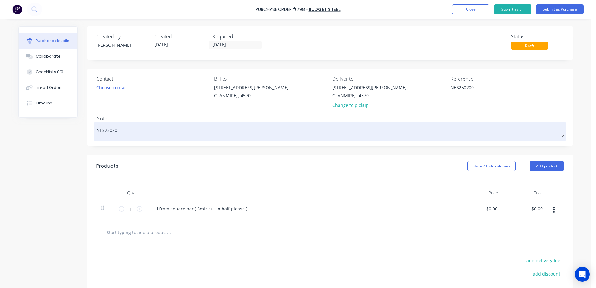
type textarea "x"
type textarea "NES250200"
type textarea "x"
type textarea "NES250200-"
type textarea "x"
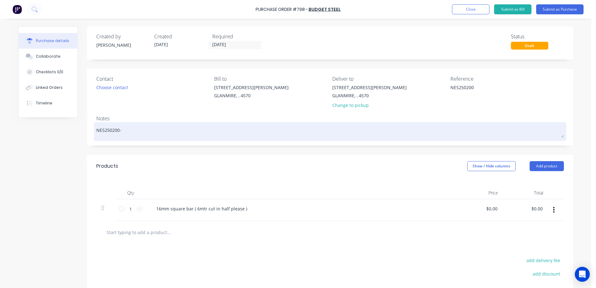
type textarea "NES250200-"
type textarea "x"
type textarea "NES250200- o"
type textarea "x"
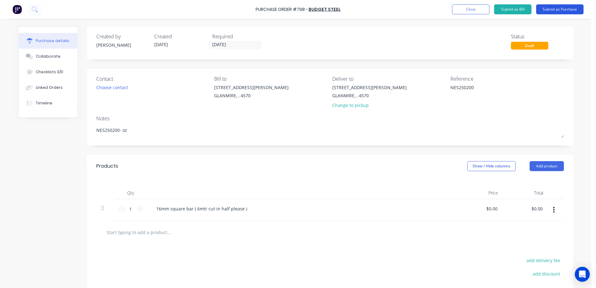
type textarea "NES250200- oz"
type textarea "x"
type textarea "NES250200- oz"
click at [561, 12] on button "Submit as Purchase" at bounding box center [559, 9] width 47 height 10
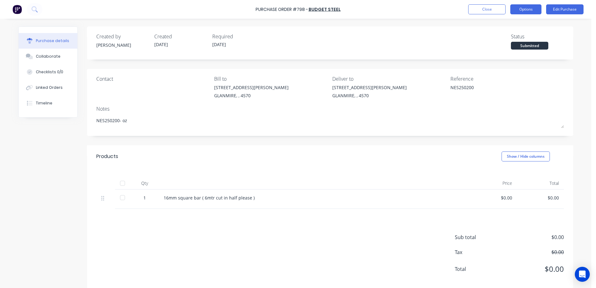
click at [531, 11] on button "Options" at bounding box center [525, 9] width 31 height 10
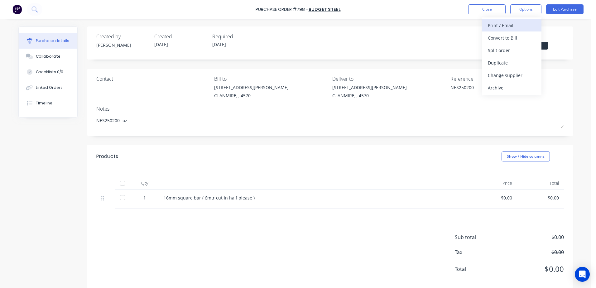
click at [511, 25] on div "Print / Email" at bounding box center [512, 25] width 48 height 9
click at [510, 35] on div "With pricing" at bounding box center [512, 37] width 48 height 9
type textarea "x"
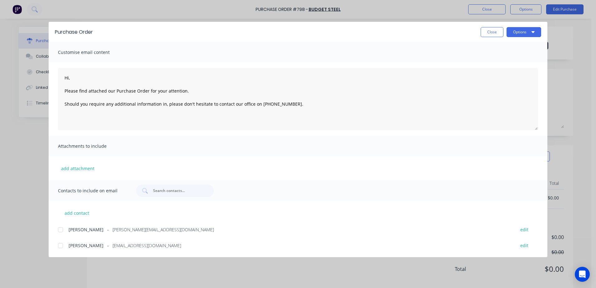
click at [61, 244] on div at bounding box center [60, 245] width 12 height 12
type textarea "Hi, Please find attached our Purchase Order for your attention. Should you requ…"
click at [520, 34] on button "Options" at bounding box center [523, 32] width 35 height 10
click at [511, 71] on div "Email" at bounding box center [511, 72] width 48 height 9
type textarea "x"
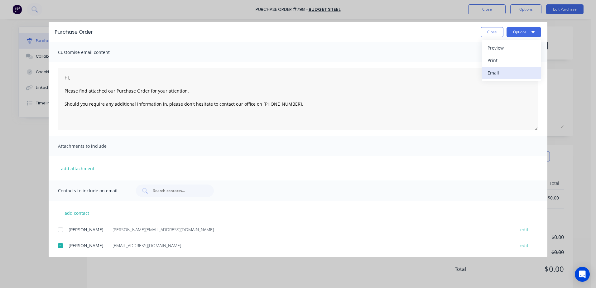
type textarea "Hi, Please find attached our Purchase Order for your attention. Should you requ…"
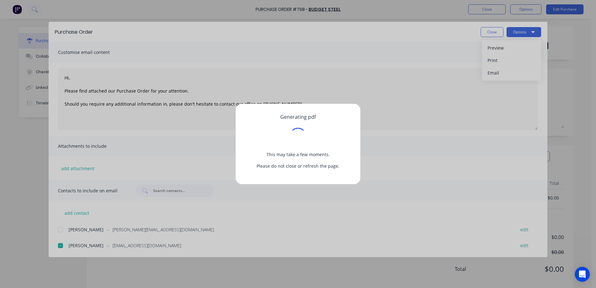
type textarea "x"
type textarea "Hi, Please find attached our Purchase Order for your attention. Should you requ…"
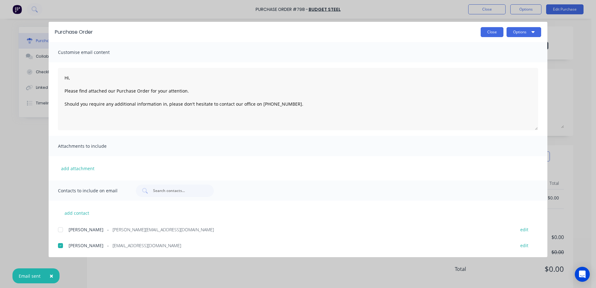
click at [488, 34] on button "Close" at bounding box center [491, 32] width 23 height 10
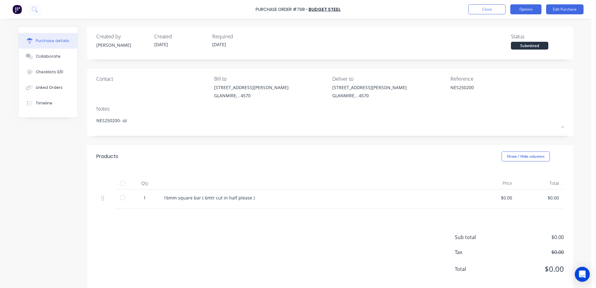
click at [529, 13] on button "Options" at bounding box center [525, 9] width 31 height 10
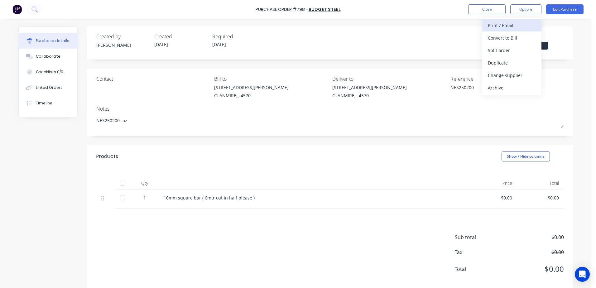
click at [491, 26] on div "Print / Email" at bounding box center [512, 25] width 48 height 9
click at [488, 41] on div "With pricing" at bounding box center [512, 37] width 48 height 9
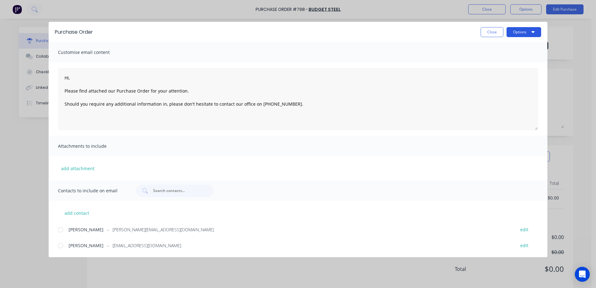
click at [520, 32] on button "Options" at bounding box center [523, 32] width 35 height 10
click at [501, 61] on div "Print" at bounding box center [511, 60] width 48 height 9
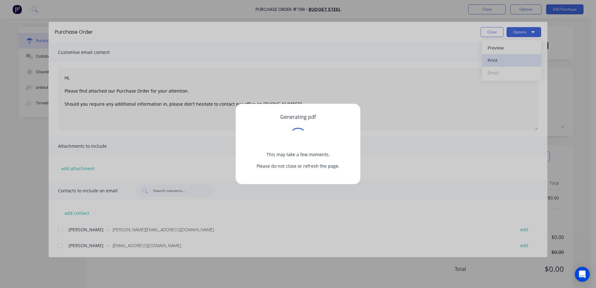
type textarea "x"
type textarea "Hi, Please find attached our Purchase Order for your attention. Should you requ…"
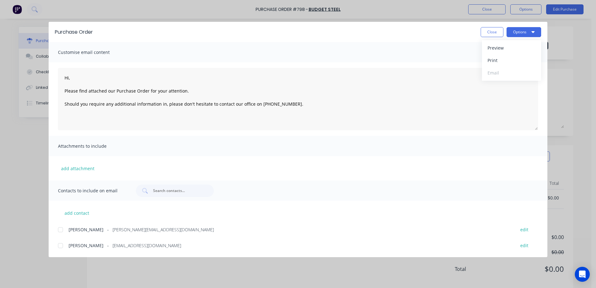
type textarea "x"
type textarea "Hi, Please find attached our Purchase Order for your attention. Should you requ…"
click at [488, 33] on button "Close" at bounding box center [491, 32] width 23 height 10
type textarea "x"
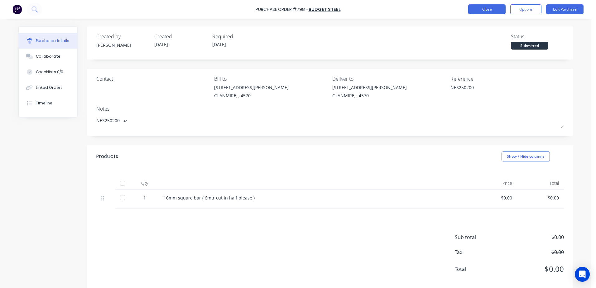
click at [491, 11] on button "Close" at bounding box center [486, 9] width 37 height 10
